Goal: Find specific page/section: Find specific page/section

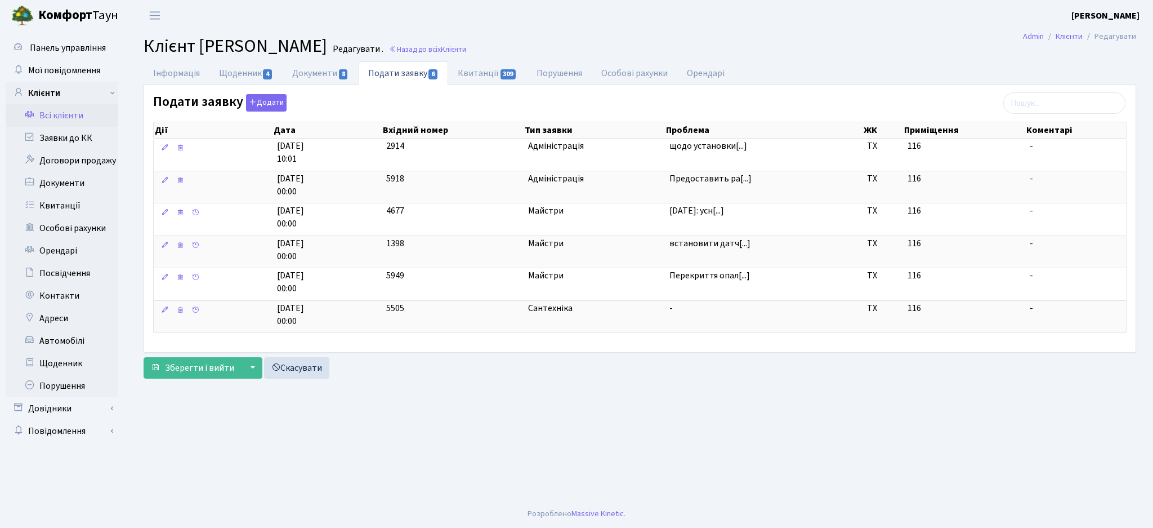
click at [51, 121] on link "Всі клієнти" at bounding box center [62, 115] width 113 height 23
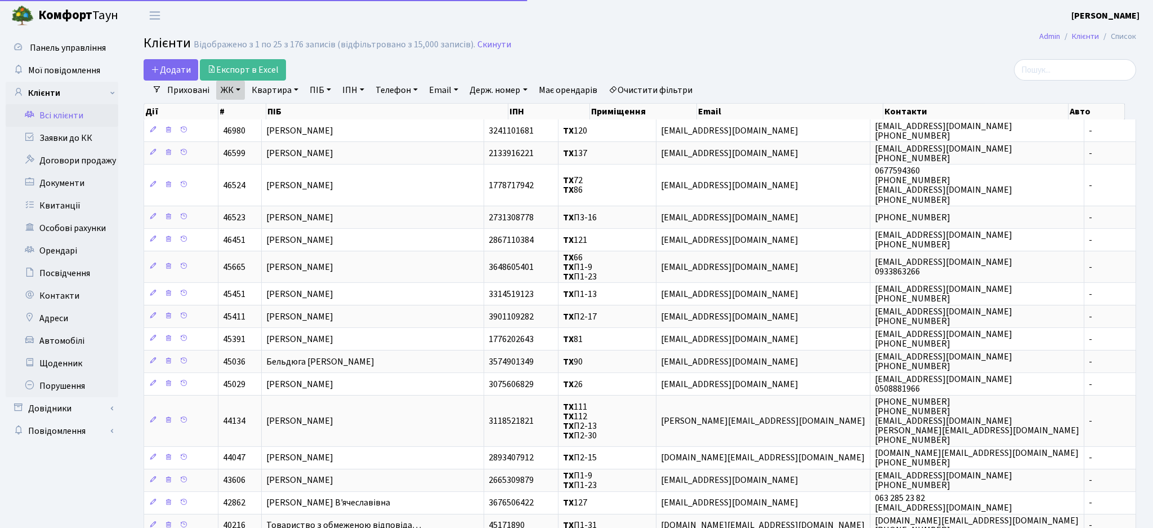
select select "25"
click at [1059, 69] on input "search" at bounding box center [1063, 69] width 122 height 21
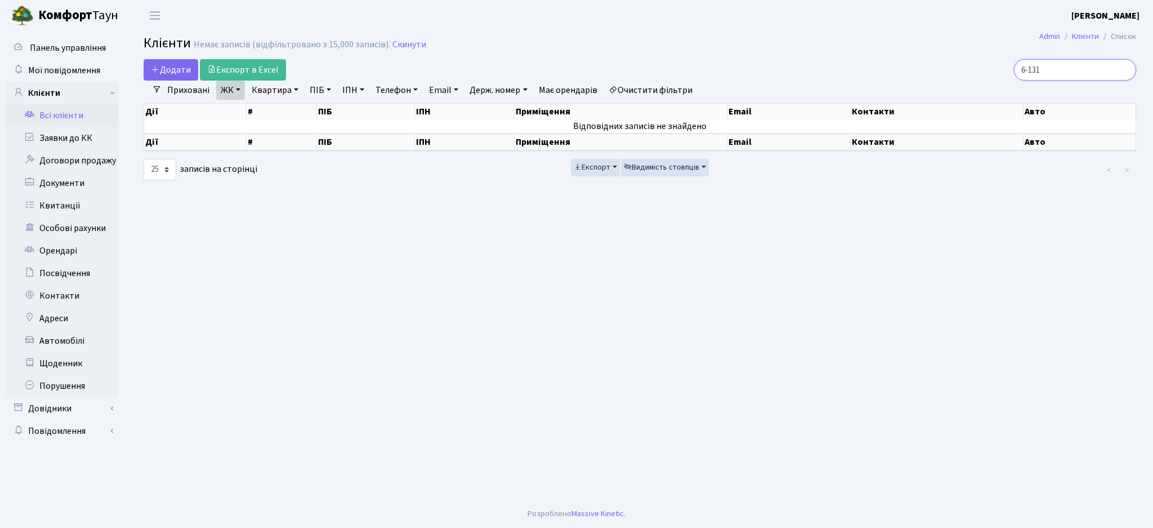
type input "6-131"
click at [654, 87] on link "Очистити фільтри" at bounding box center [650, 90] width 93 height 19
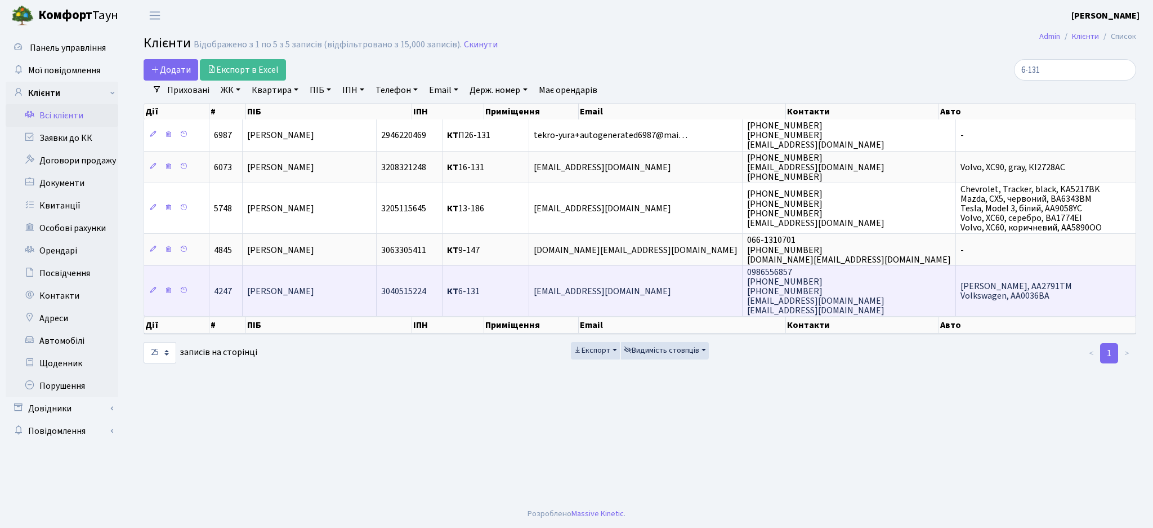
click at [377, 292] on td "[PERSON_NAME]" at bounding box center [310, 290] width 134 height 51
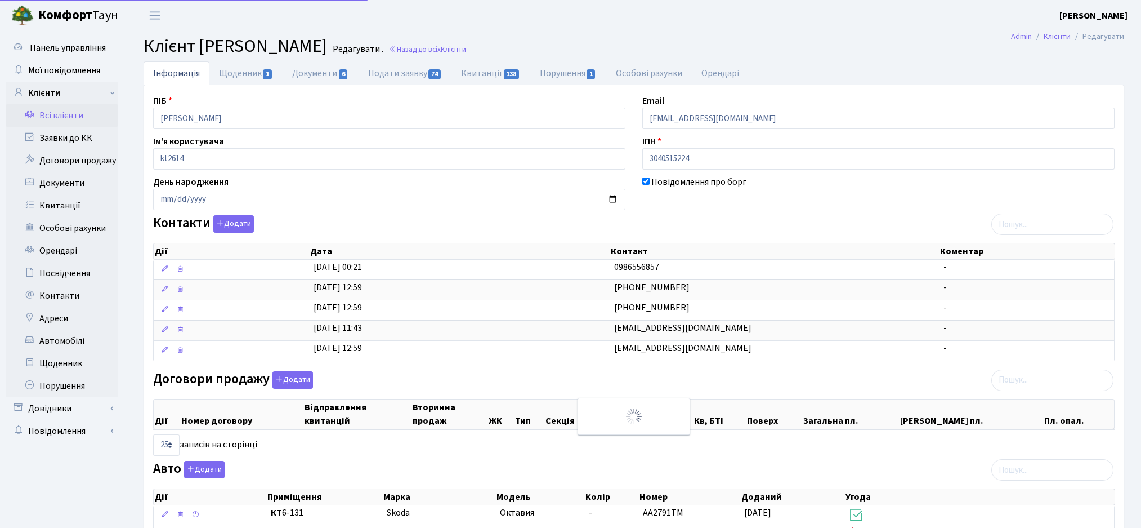
select select "25"
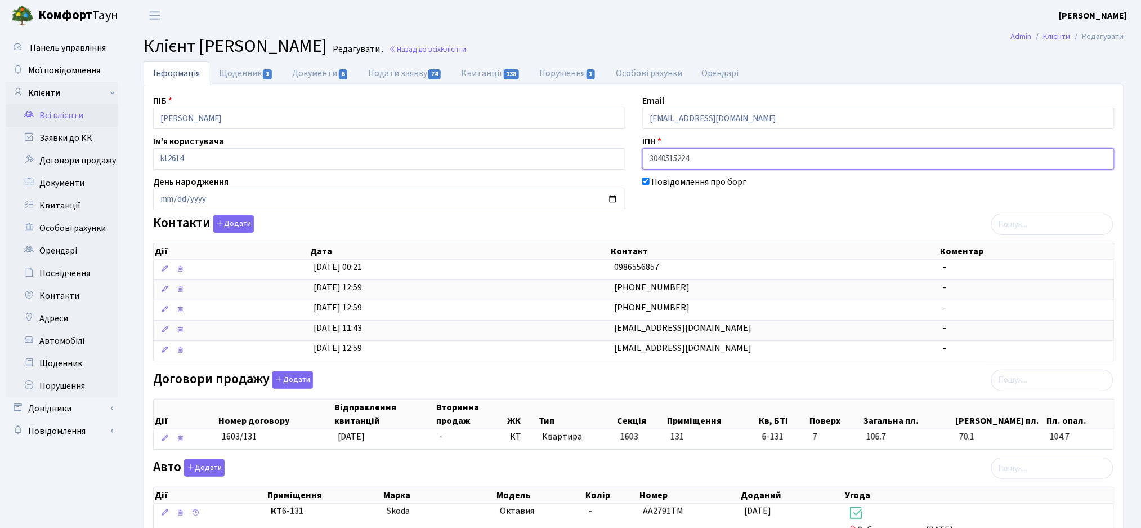
drag, startPoint x: 715, startPoint y: 159, endPoint x: 643, endPoint y: 158, distance: 72.1
click at [643, 158] on input "3040515224" at bounding box center [879, 158] width 472 height 21
